Goal: Book appointment/travel/reservation

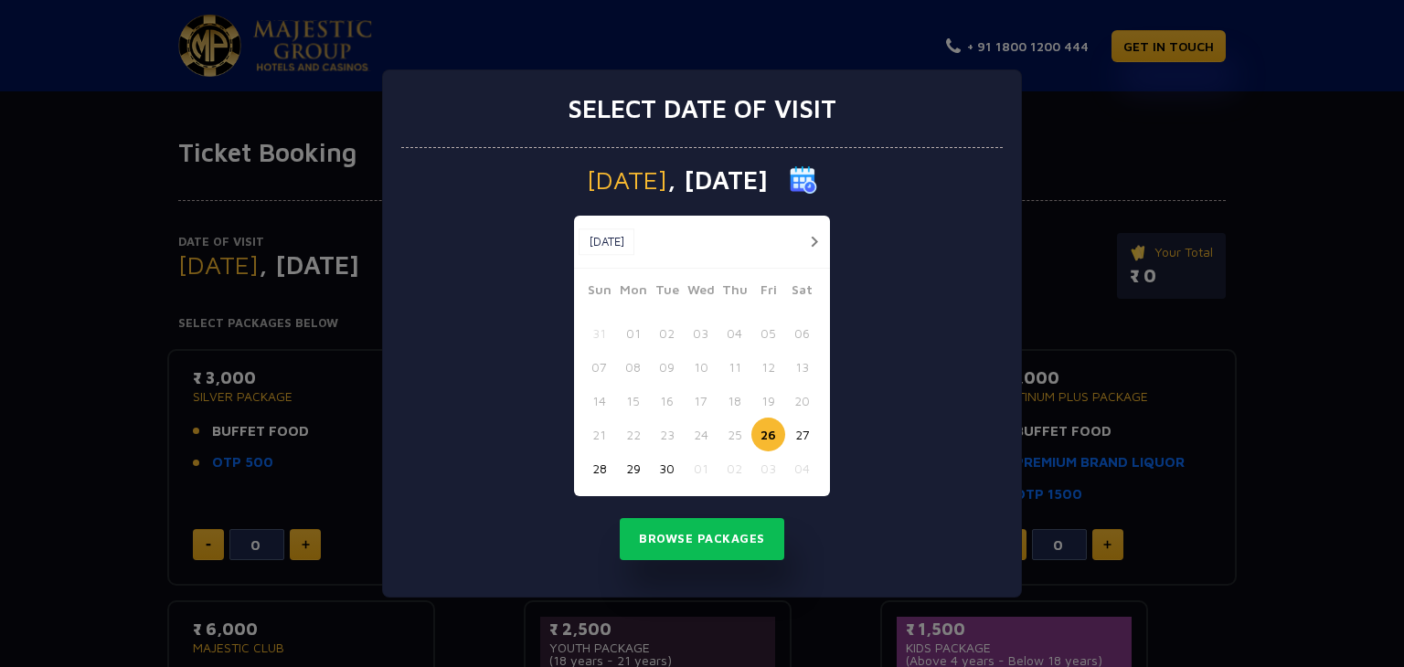
click at [666, 468] on button "30" at bounding box center [667, 468] width 34 height 34
click at [732, 533] on button "Browse Packages" at bounding box center [702, 539] width 164 height 42
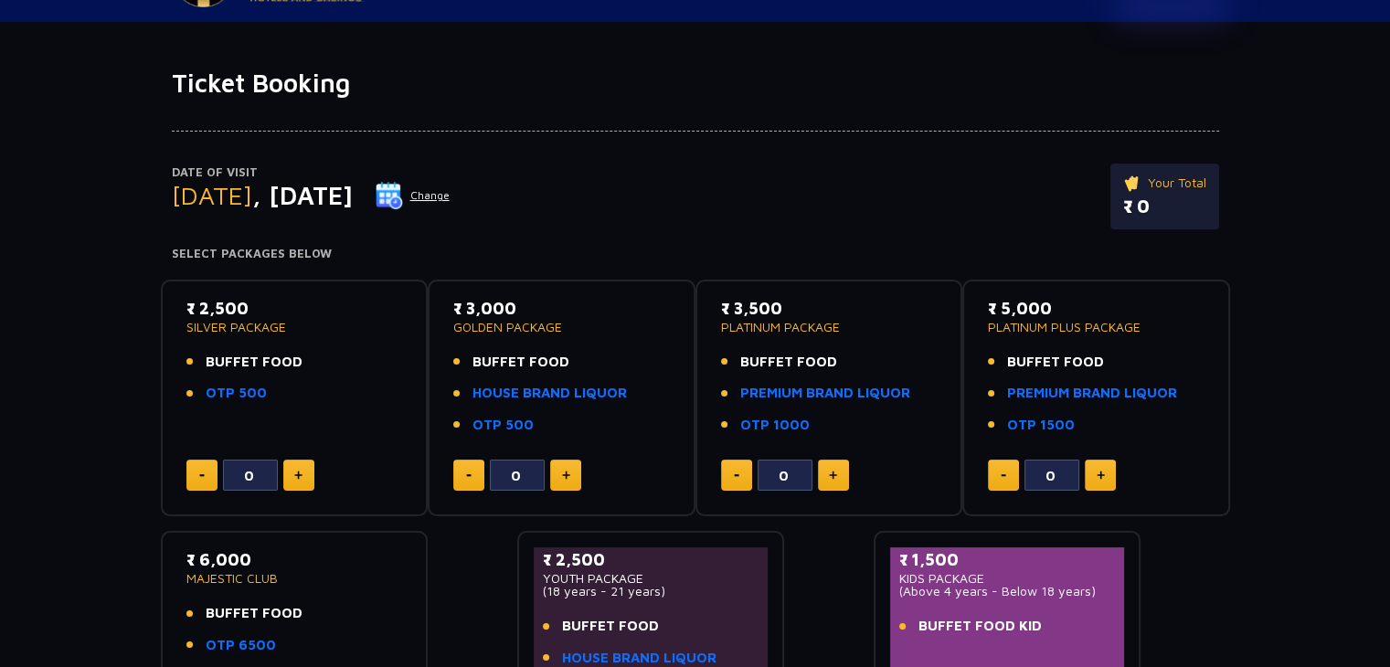
scroll to position [69, 0]
click at [403, 195] on img at bounding box center [389, 195] width 27 height 27
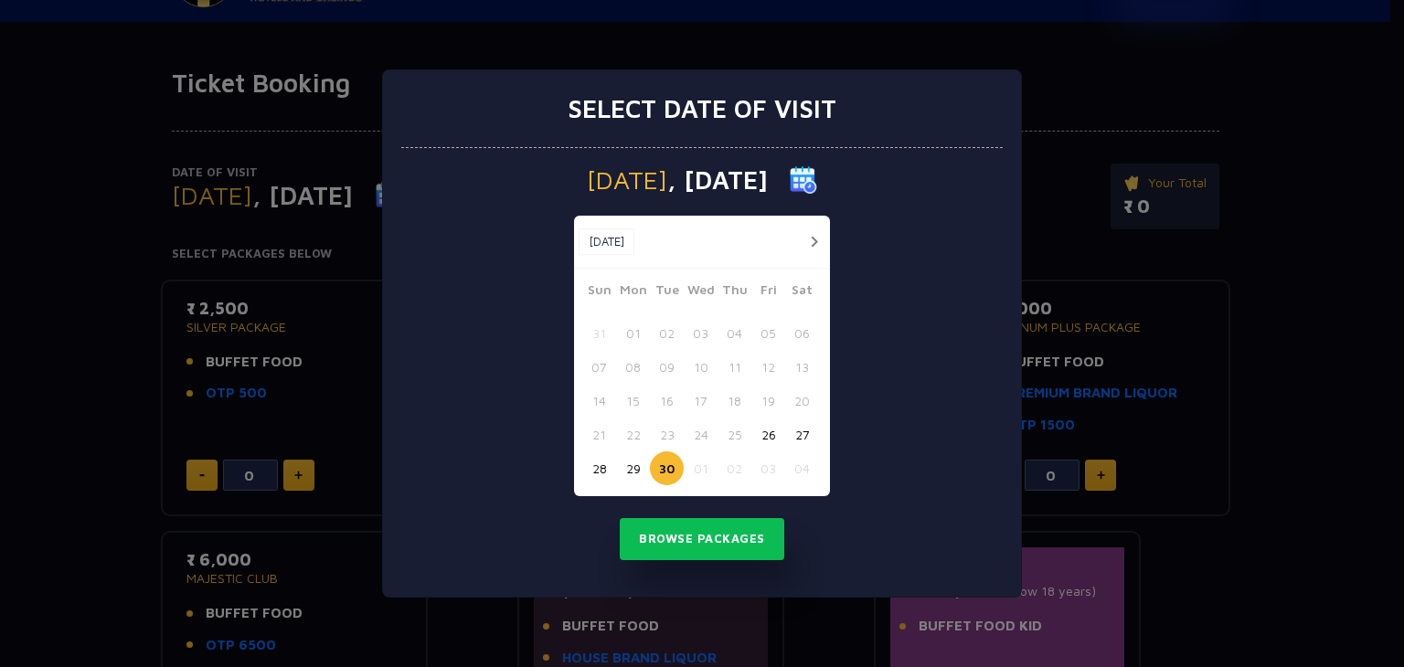
click at [708, 466] on button "01" at bounding box center [701, 468] width 34 height 34
click at [708, 526] on button "Browse Packages" at bounding box center [702, 539] width 164 height 42
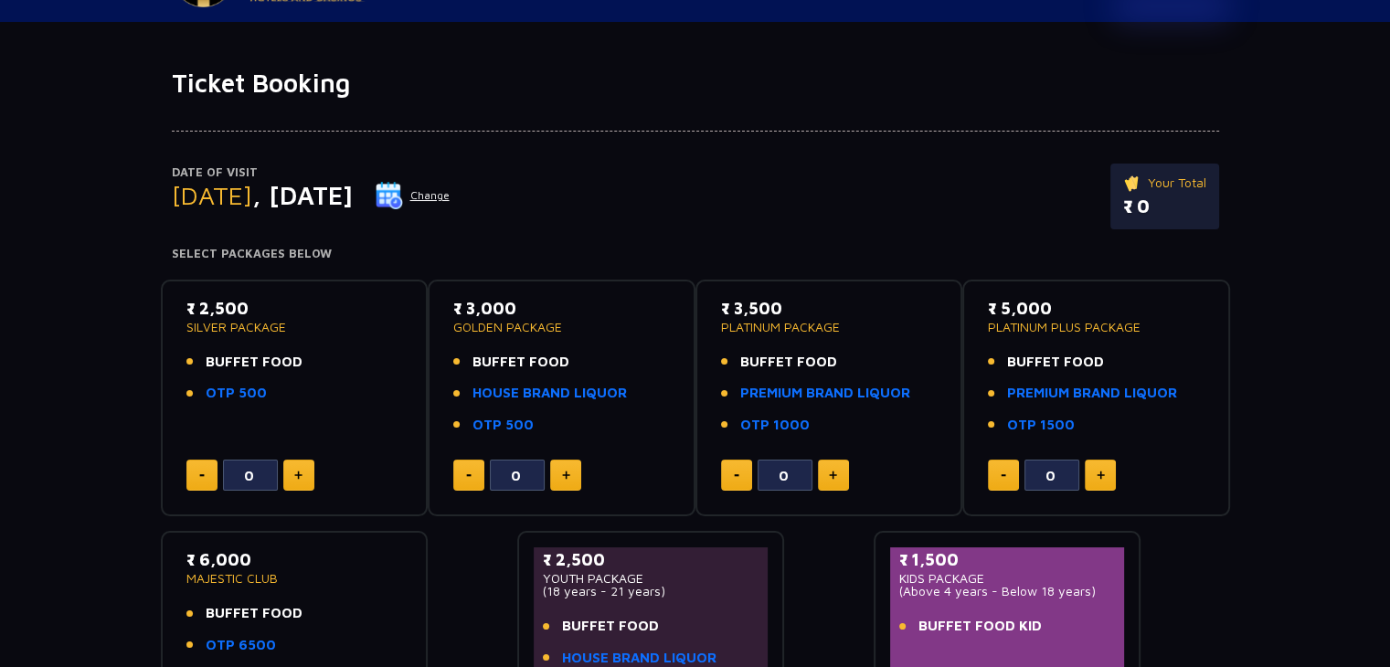
click at [403, 203] on img at bounding box center [389, 195] width 27 height 27
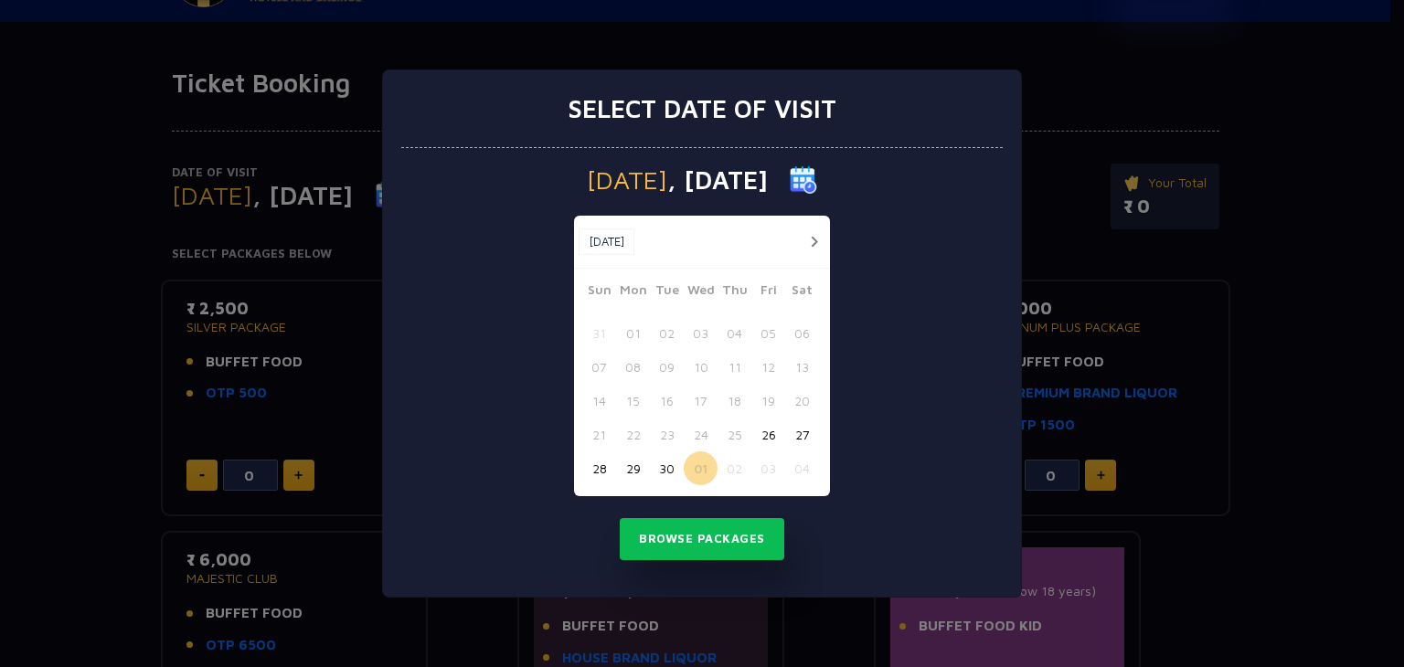
click at [738, 468] on button "02" at bounding box center [734, 468] width 34 height 34
click at [699, 529] on button "Browse Packages" at bounding box center [702, 539] width 164 height 42
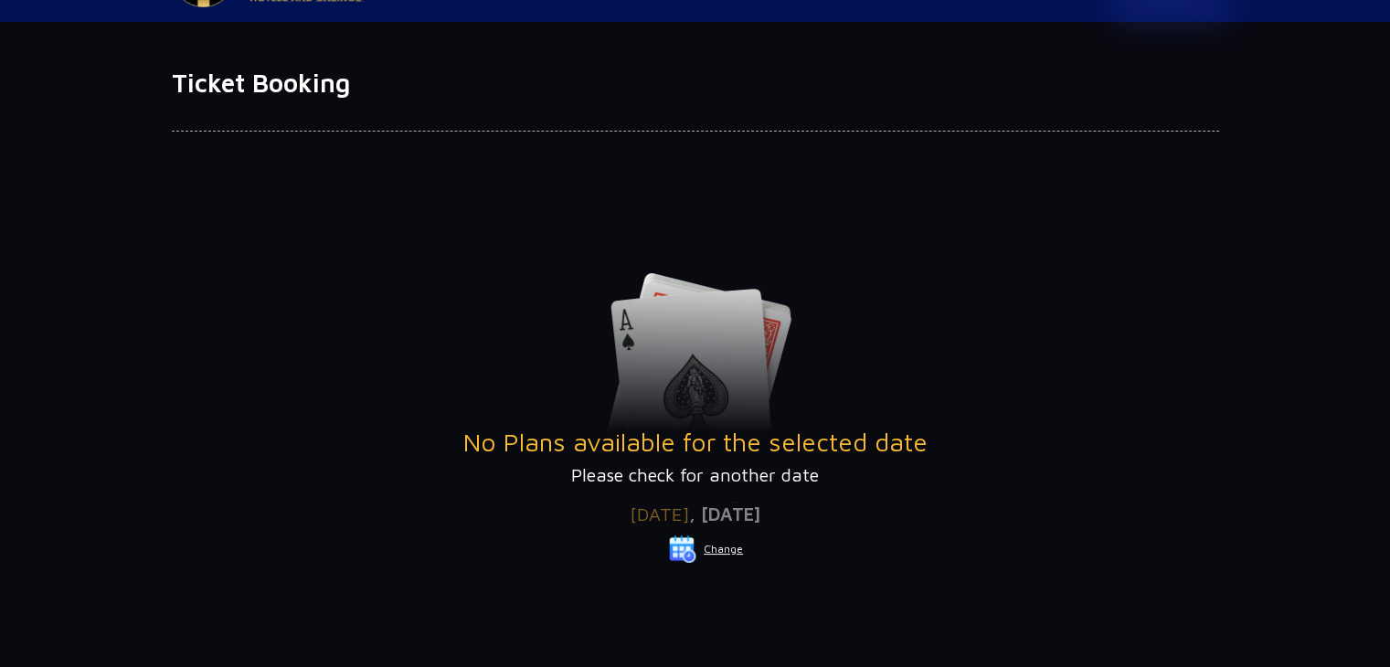
click at [720, 545] on button "Change" at bounding box center [706, 549] width 76 height 29
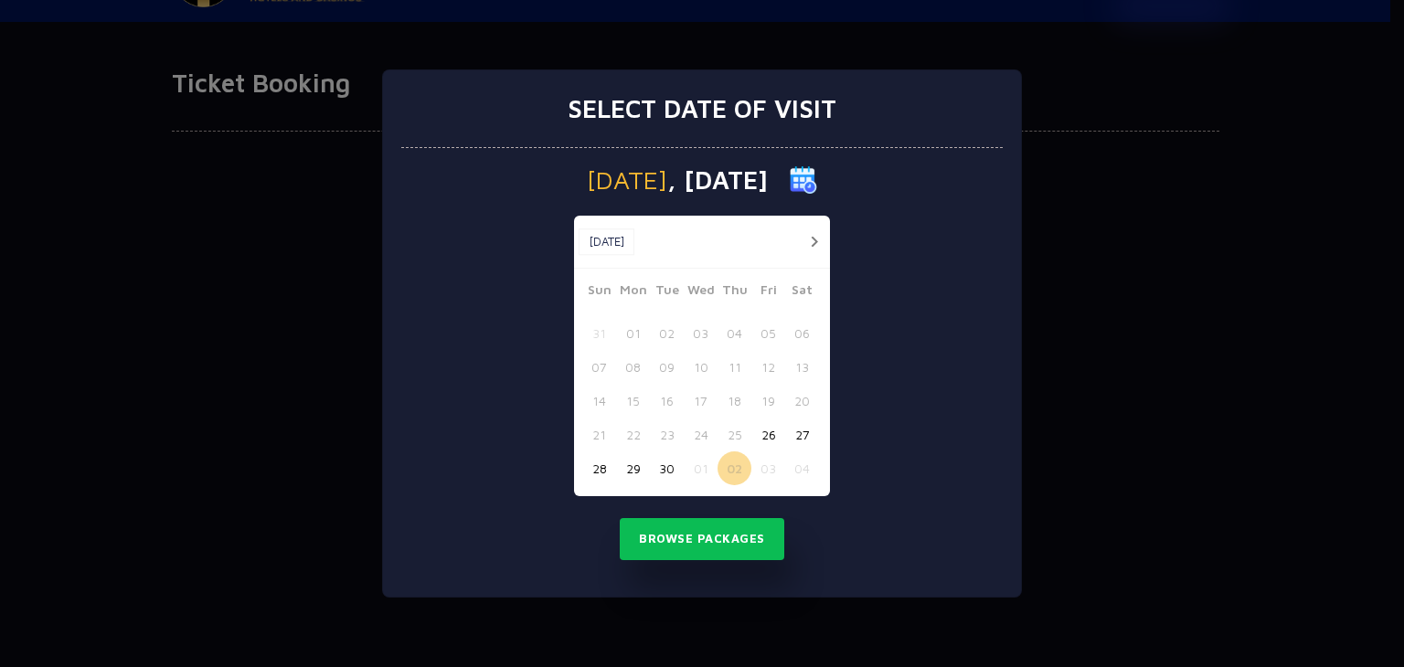
click at [764, 462] on button "03" at bounding box center [768, 468] width 34 height 34
click at [737, 543] on button "Browse Packages" at bounding box center [702, 539] width 164 height 42
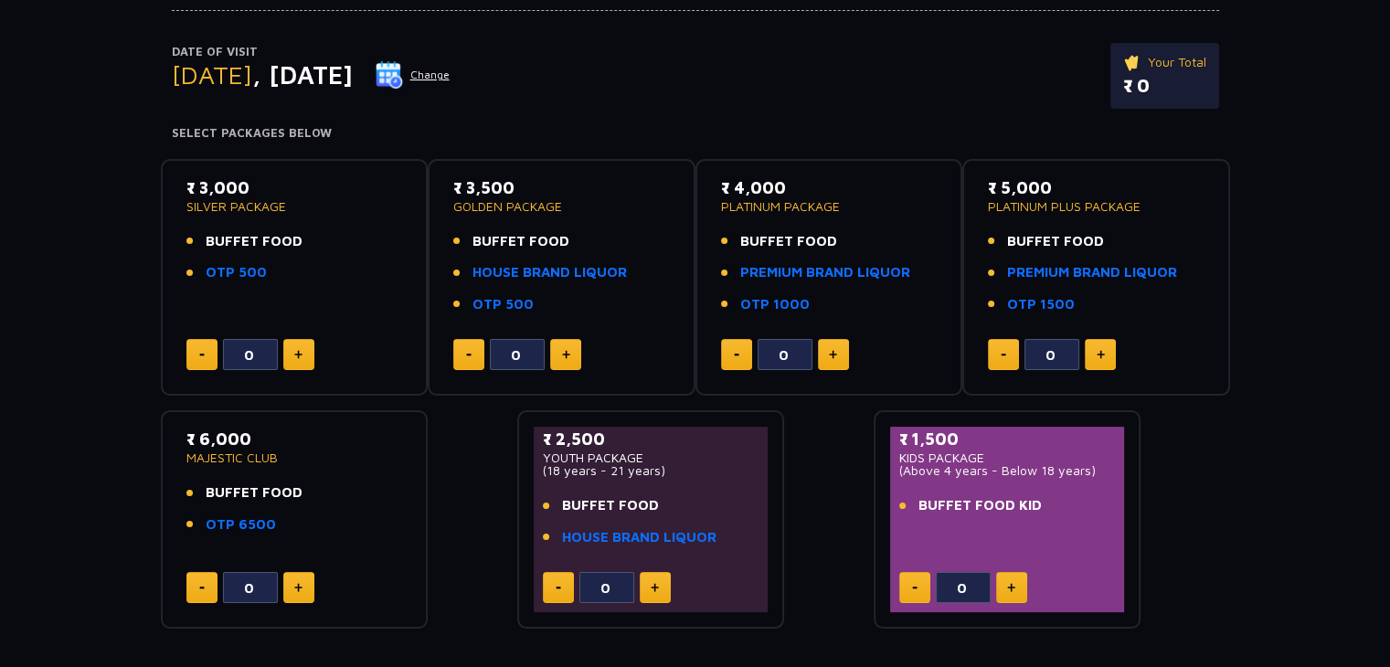
scroll to position [190, 0]
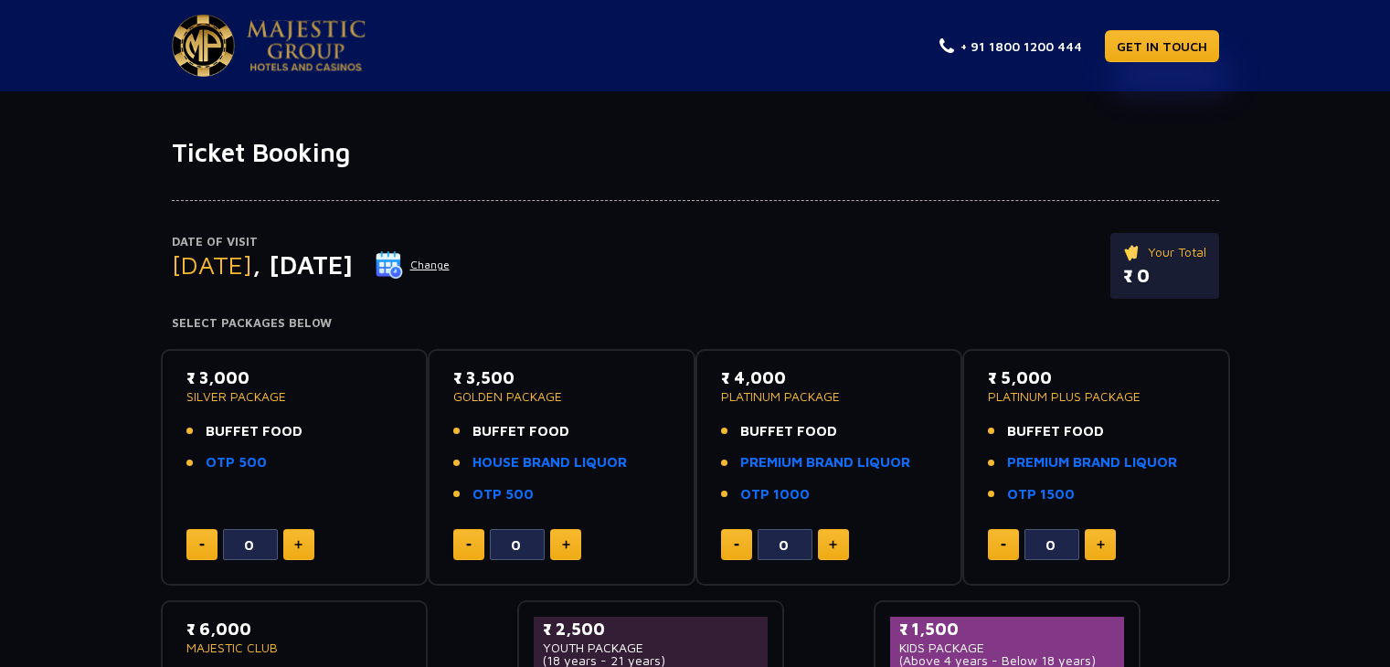
scroll to position [190, 0]
